Goal: Check status: Check status

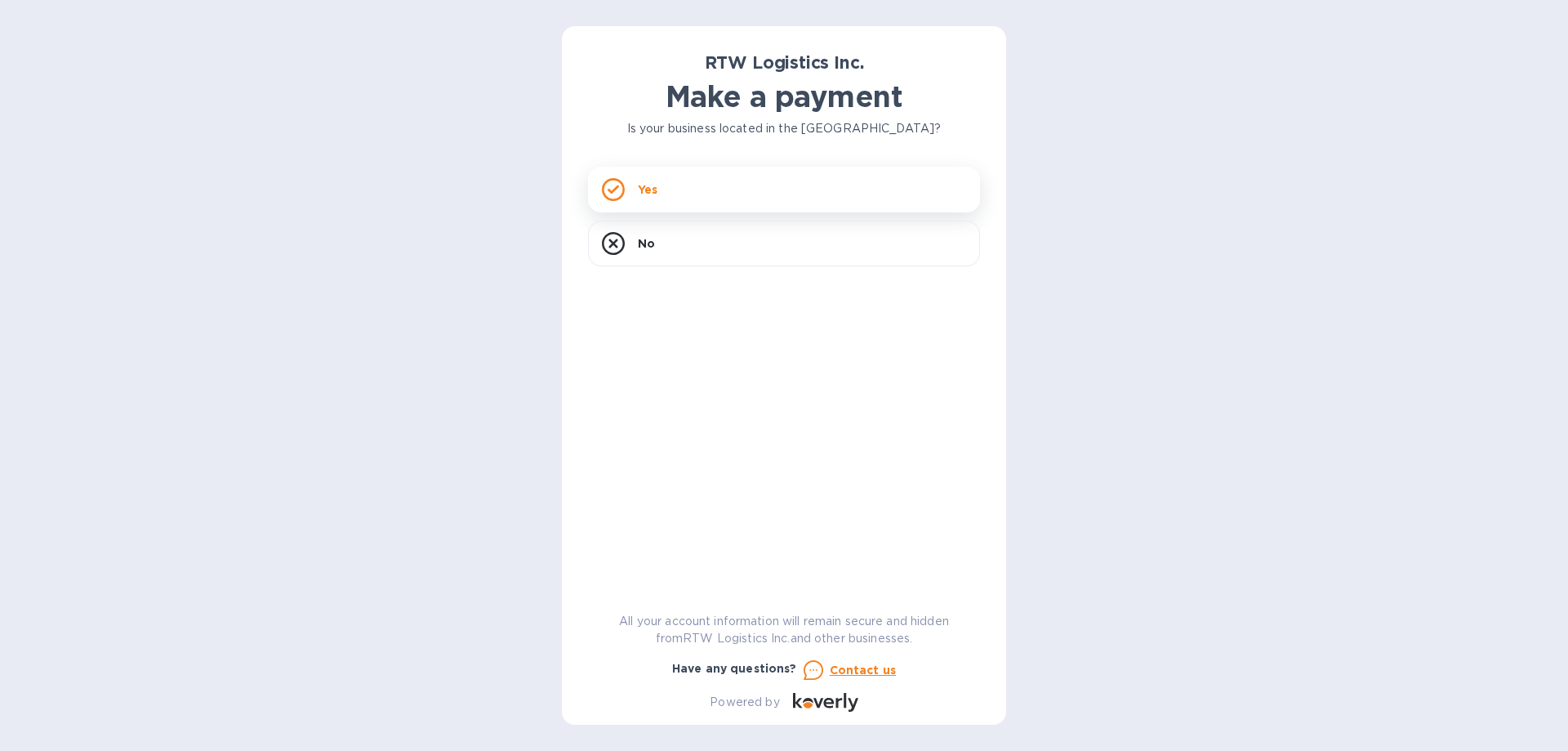
click at [637, 193] on p "Yes" at bounding box center [647, 189] width 20 height 16
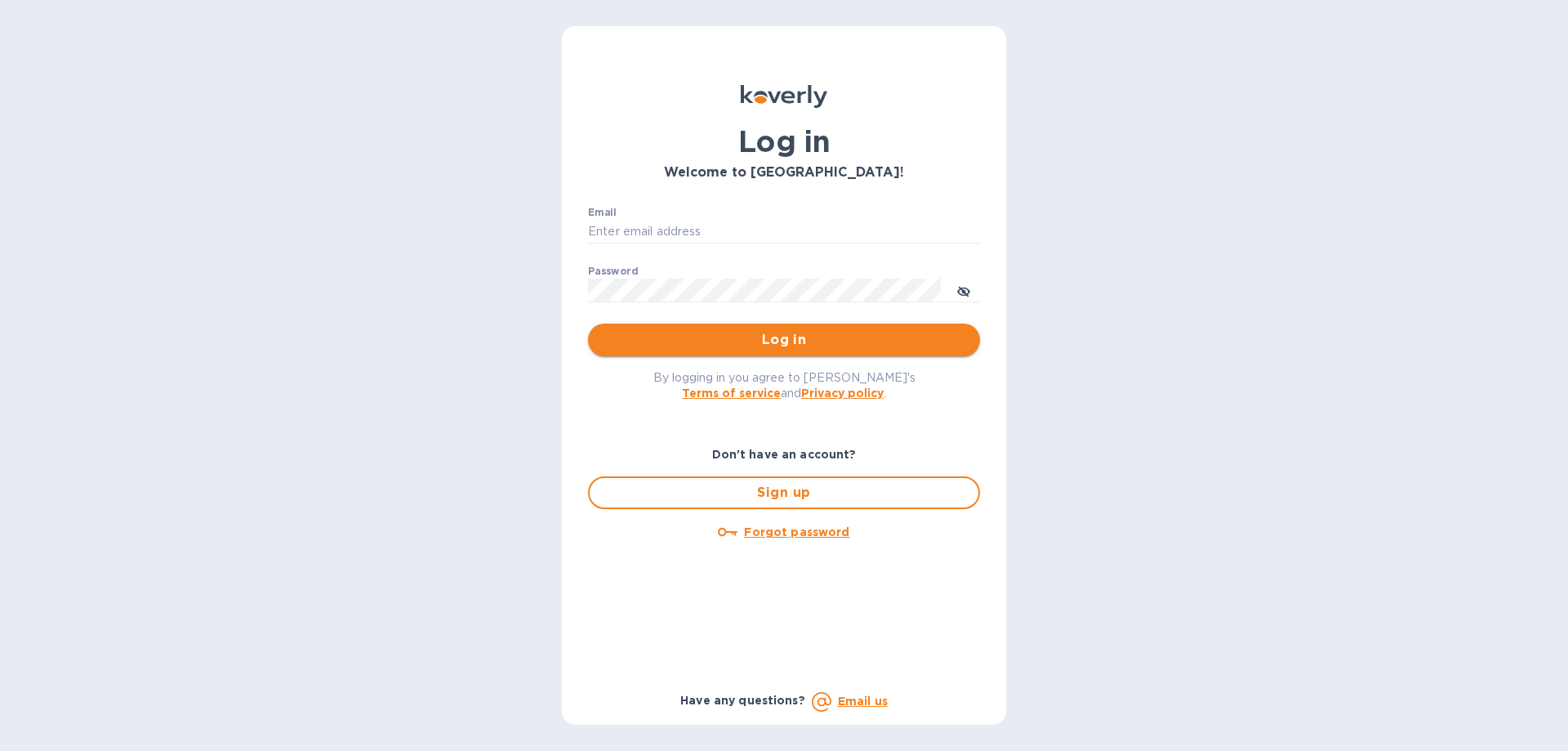
type input "ujjwalb@rtwlogistics.net"
click at [744, 345] on span "Log in" at bounding box center [783, 339] width 366 height 20
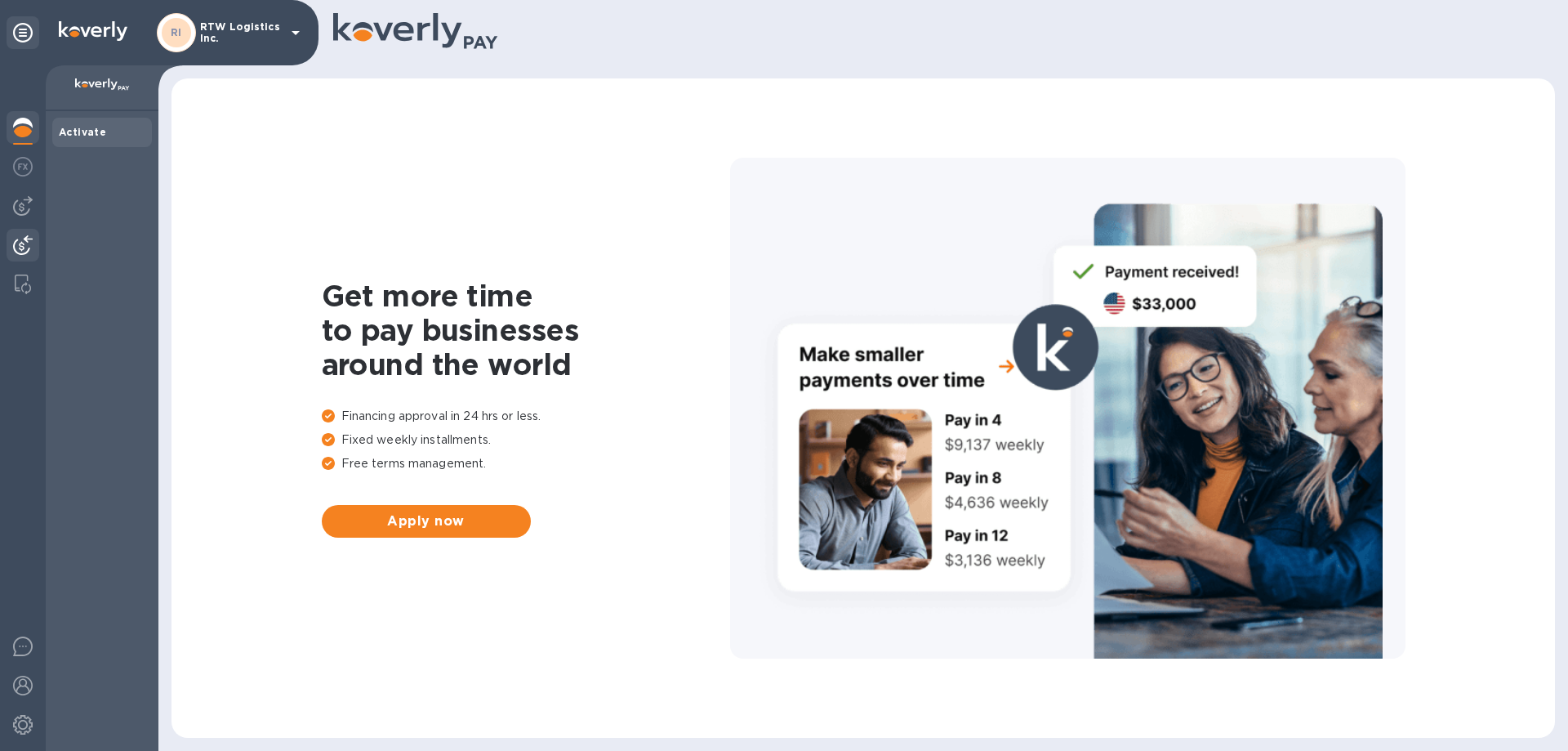
click at [19, 255] on div at bounding box center [23, 247] width 33 height 36
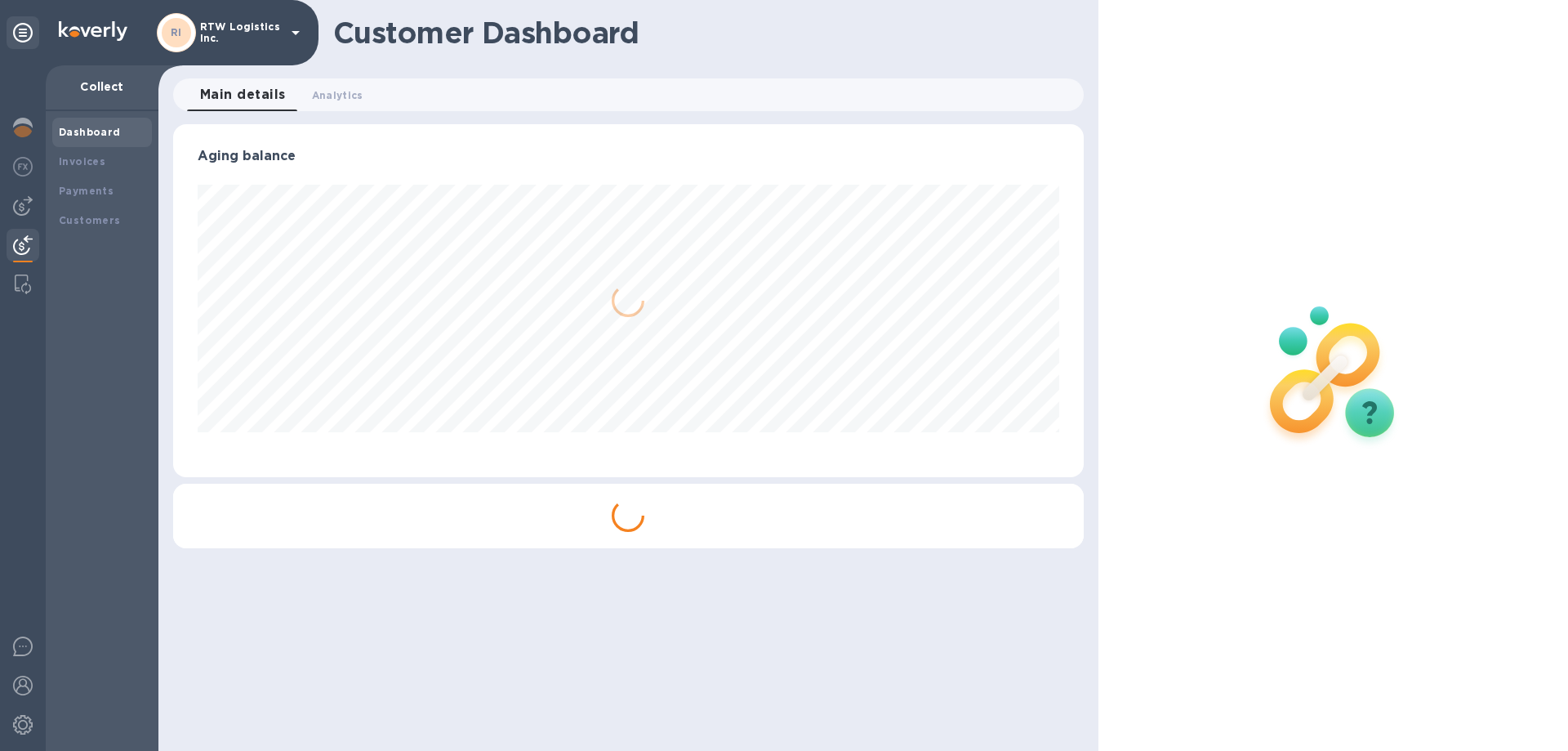
scroll to position [353, 910]
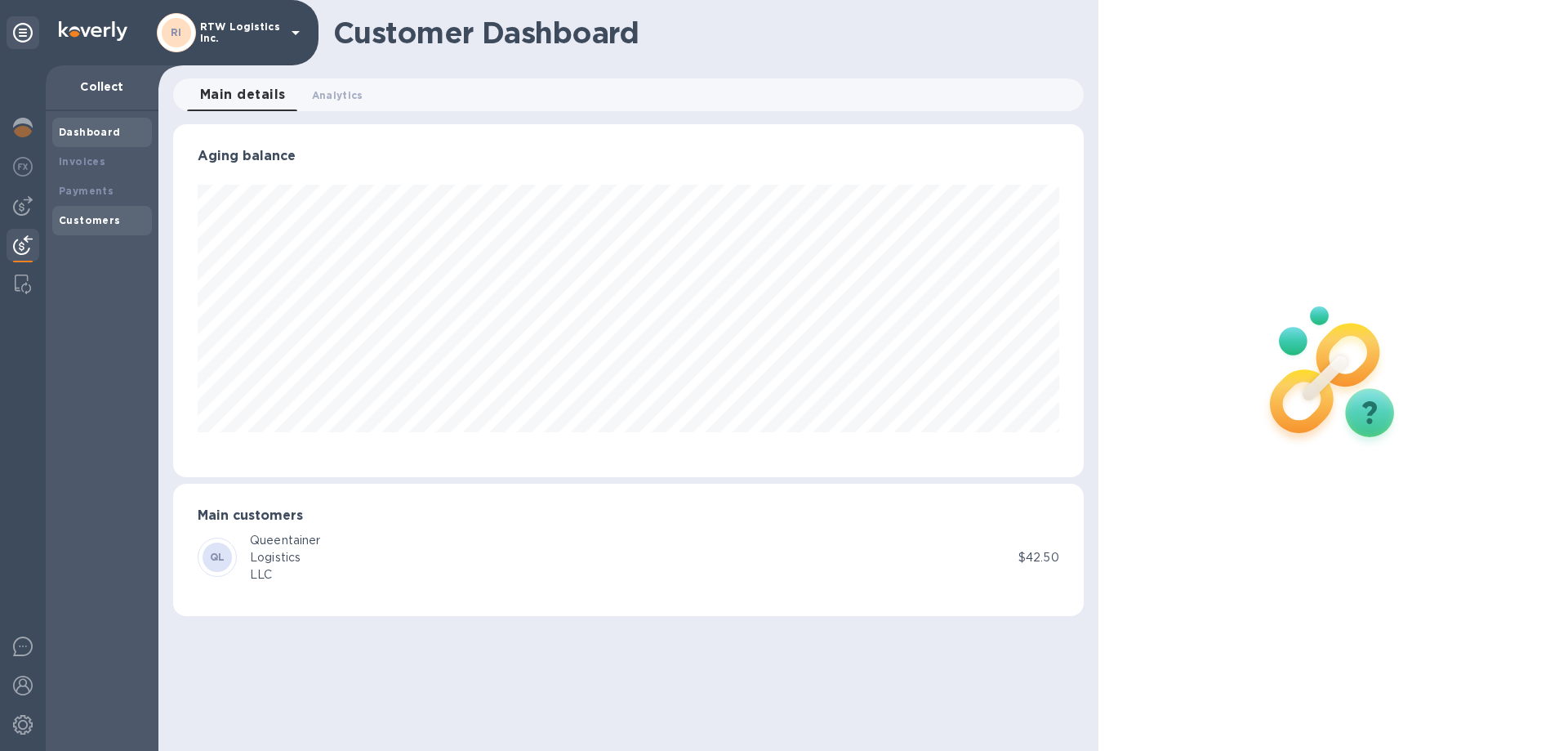
click at [118, 224] on div "Customers" at bounding box center [102, 220] width 87 height 16
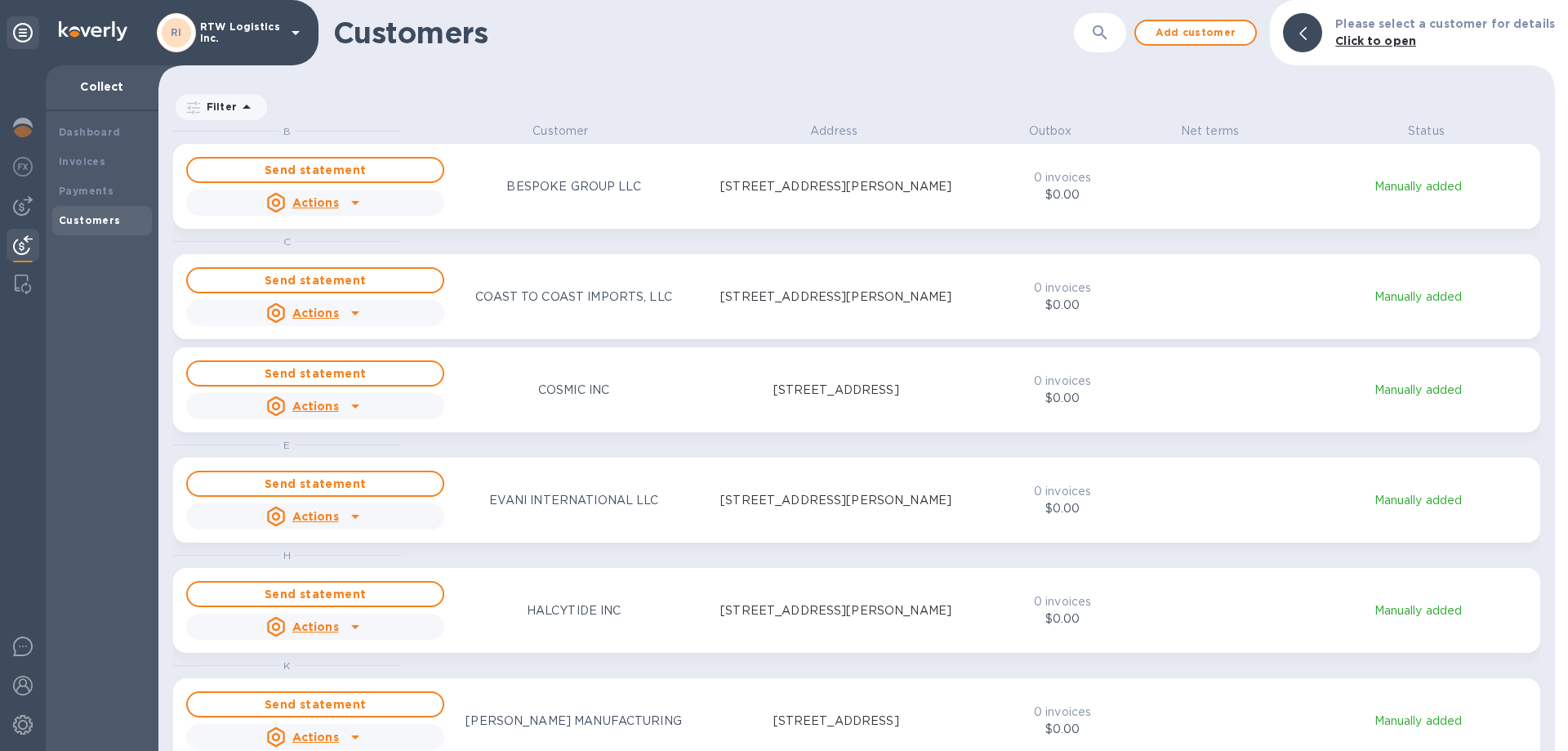
scroll to position [616, 1390]
click at [106, 200] on div "Payments" at bounding box center [102, 191] width 99 height 29
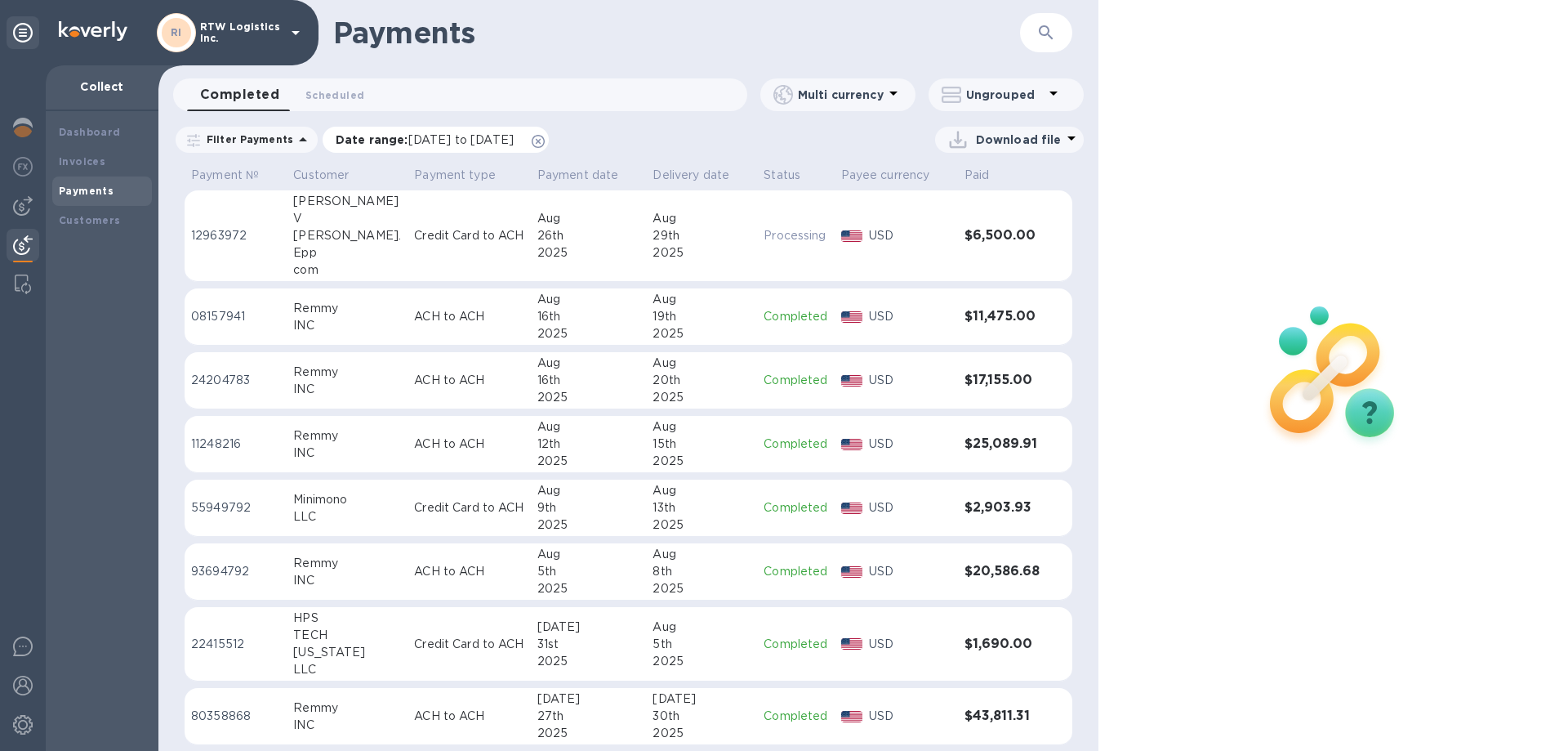
click at [545, 144] on icon at bounding box center [537, 141] width 13 height 13
click at [679, 254] on div "2025" at bounding box center [701, 253] width 98 height 17
